Goal: Task Accomplishment & Management: Use online tool/utility

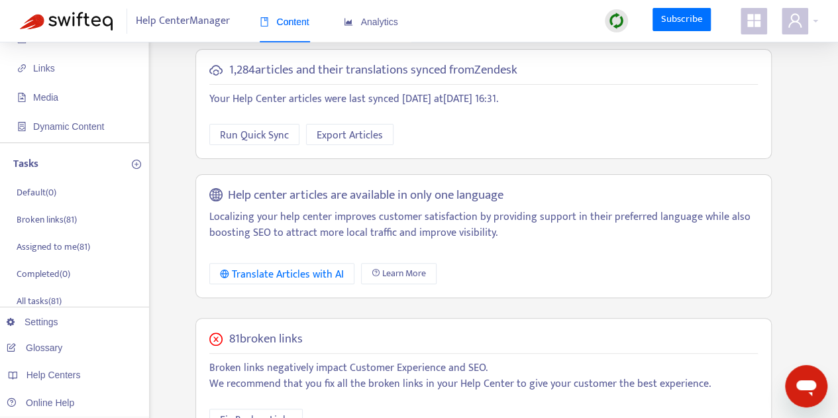
scroll to position [132, 0]
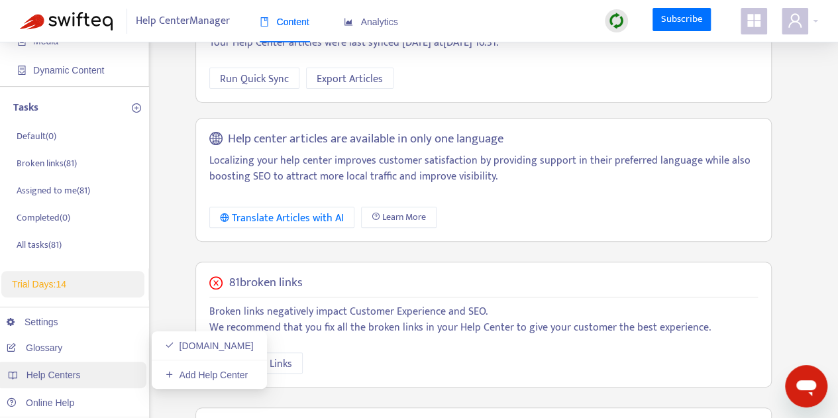
click at [42, 370] on span "Help Centers" at bounding box center [53, 375] width 54 height 11
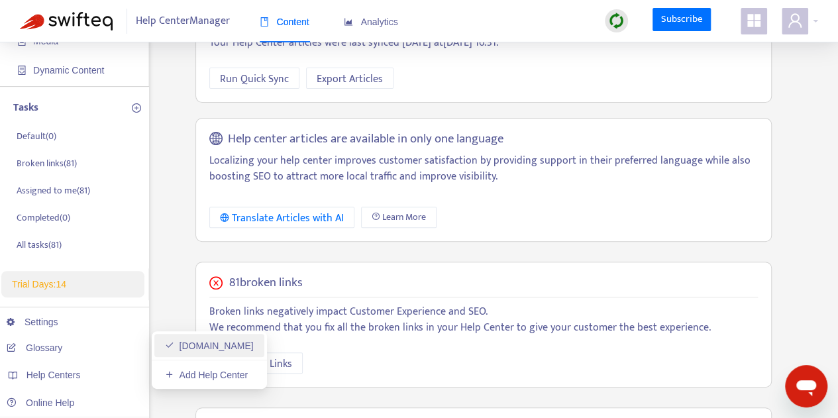
click at [211, 346] on link "[DOMAIN_NAME]" at bounding box center [209, 346] width 89 height 11
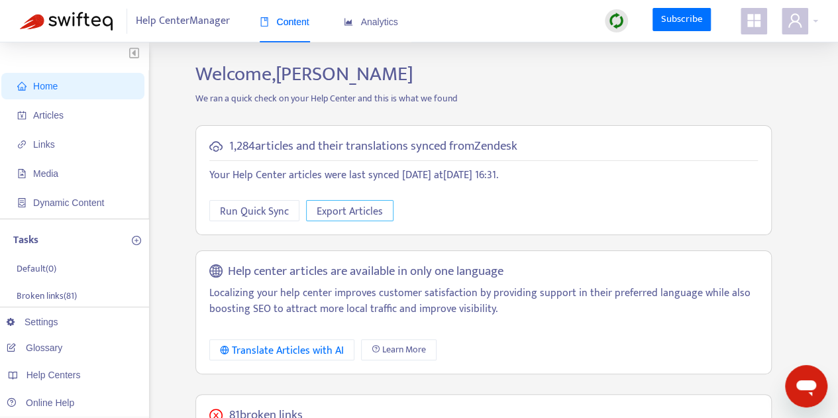
click at [358, 205] on span "Export Articles" at bounding box center [350, 211] width 66 height 17
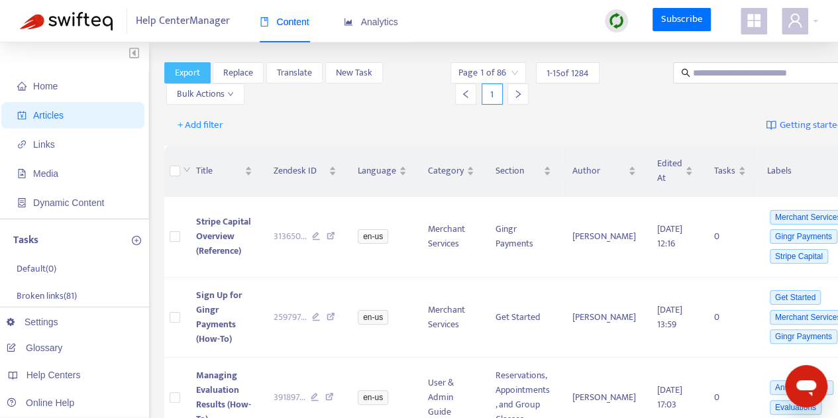
click at [191, 76] on span "Export" at bounding box center [187, 73] width 25 height 15
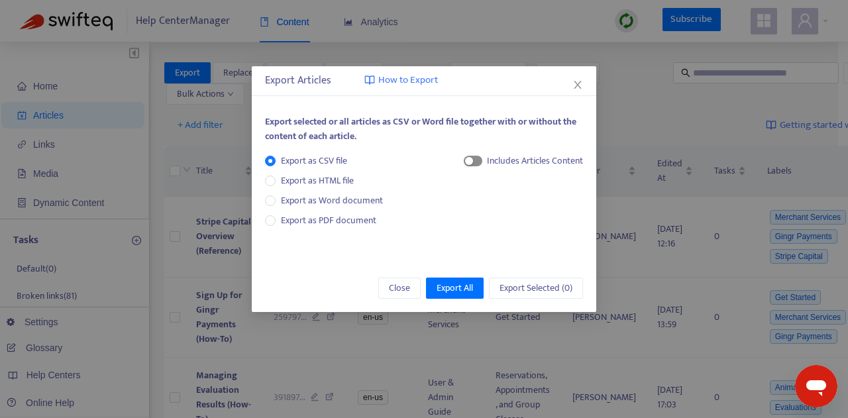
click at [480, 160] on span "button" at bounding box center [473, 161] width 19 height 11
drag, startPoint x: 443, startPoint y: 288, endPoint x: 413, endPoint y: 62, distance: 228.5
click at [413, 62] on div "Export Articles How to Export Export selected or all articles as CSV or Word fi…" at bounding box center [424, 209] width 848 height 418
click at [390, 81] on span "How to Export" at bounding box center [408, 80] width 60 height 15
click at [454, 287] on span "Export All" at bounding box center [455, 288] width 36 height 15
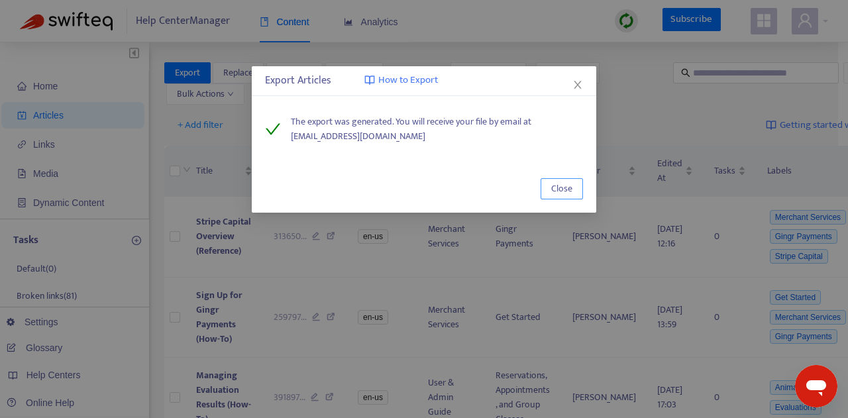
click at [578, 190] on button "Close" at bounding box center [562, 188] width 42 height 21
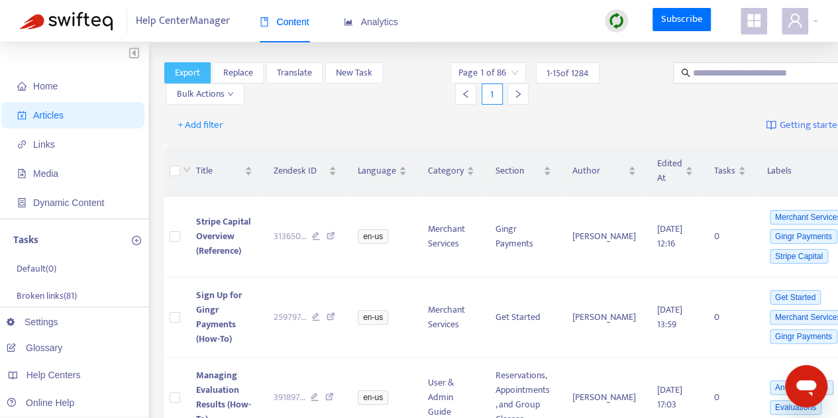
click at [187, 78] on span "Export" at bounding box center [187, 73] width 25 height 15
